Goal: Find specific page/section: Find specific page/section

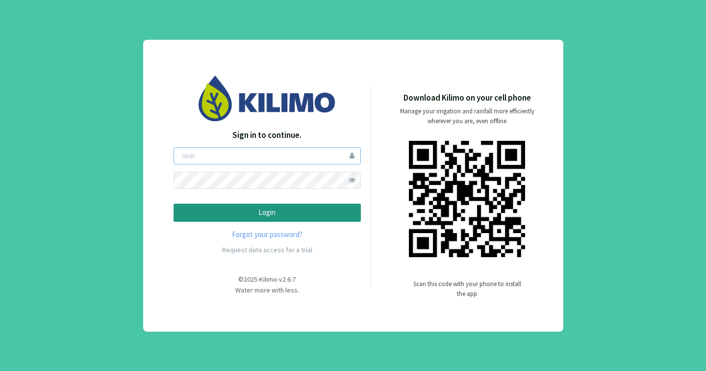
click at [244, 150] on input "email" at bounding box center [267, 155] width 187 height 17
type input "[PERSON_NAME][EMAIL_ADDRESS][DOMAIN_NAME]"
click at [270, 208] on p "Login" at bounding box center [267, 212] width 171 height 11
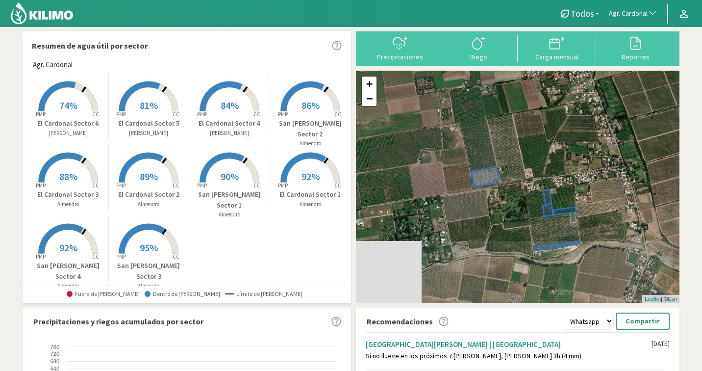
click at [621, 13] on span "Agr. Cardonal" at bounding box center [628, 14] width 39 height 10
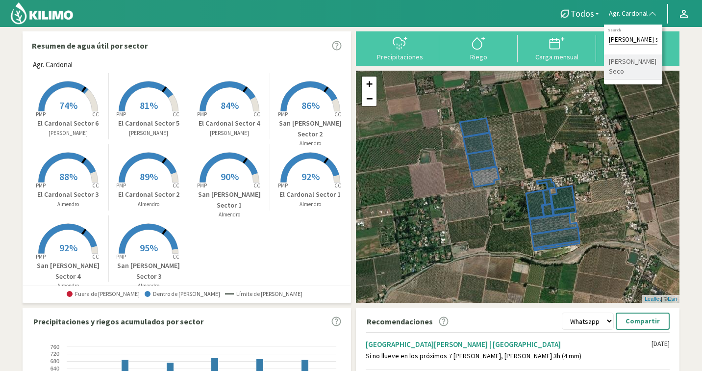
type input "[PERSON_NAME]"
click at [643, 67] on li "[PERSON_NAME] Seco" at bounding box center [633, 66] width 58 height 25
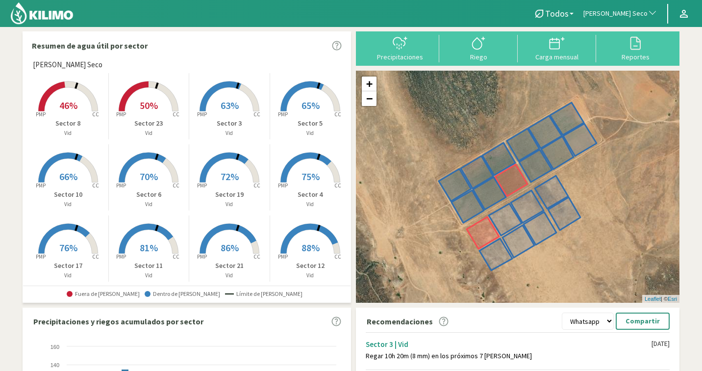
click at [208, 165] on icon at bounding box center [224, 168] width 49 height 30
